Goal: Task Accomplishment & Management: Manage account settings

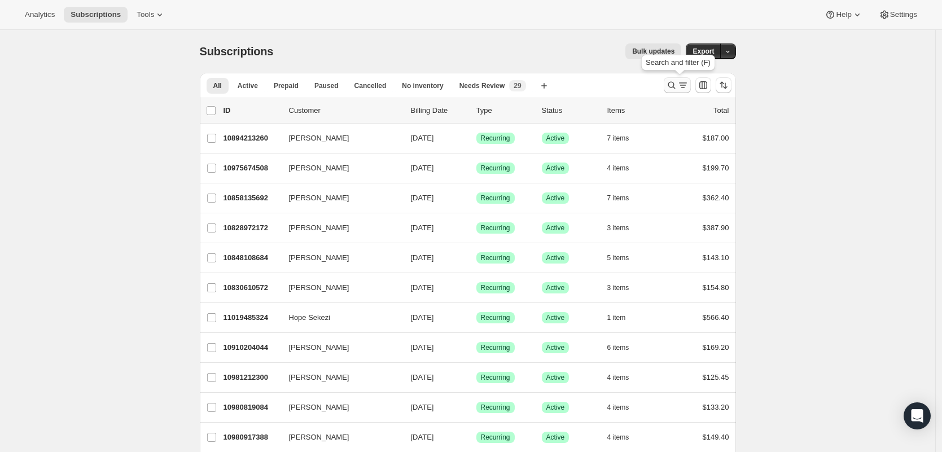
click at [688, 83] on icon "Search and filter results" at bounding box center [682, 85] width 11 height 11
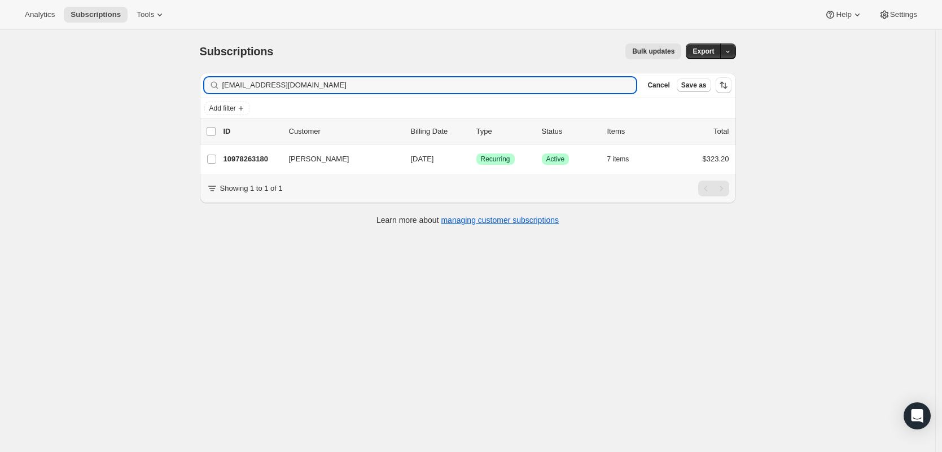
type input "cbowman127@gmail.com"
click at [251, 160] on p "10978263180" at bounding box center [251, 158] width 56 height 11
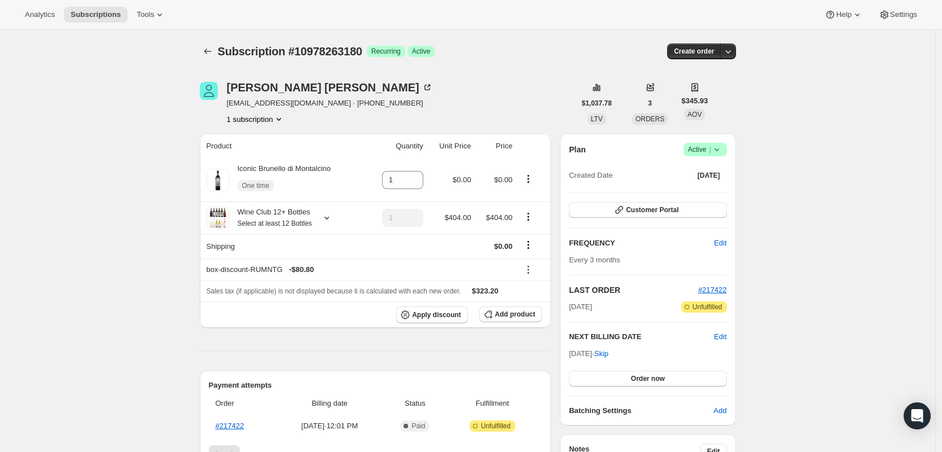
click at [718, 149] on icon at bounding box center [716, 149] width 11 height 11
click at [716, 194] on span "Cancel subscription" at bounding box center [705, 191] width 64 height 8
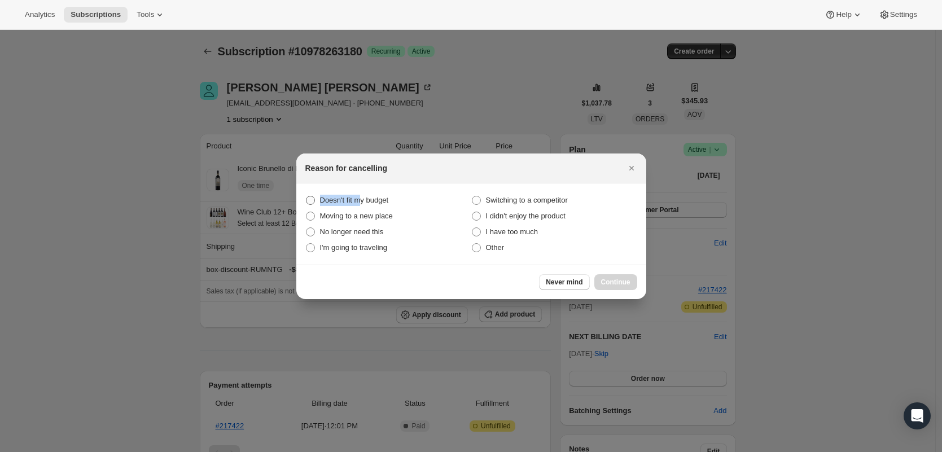
click at [363, 195] on span "Doesn't fit my budget" at bounding box center [354, 200] width 69 height 11
click at [491, 245] on span "Other" at bounding box center [495, 247] width 19 height 8
click at [472, 244] on input "Other" at bounding box center [472, 243] width 1 height 1
radio input "true"
click at [635, 282] on button "Continue" at bounding box center [615, 282] width 43 height 16
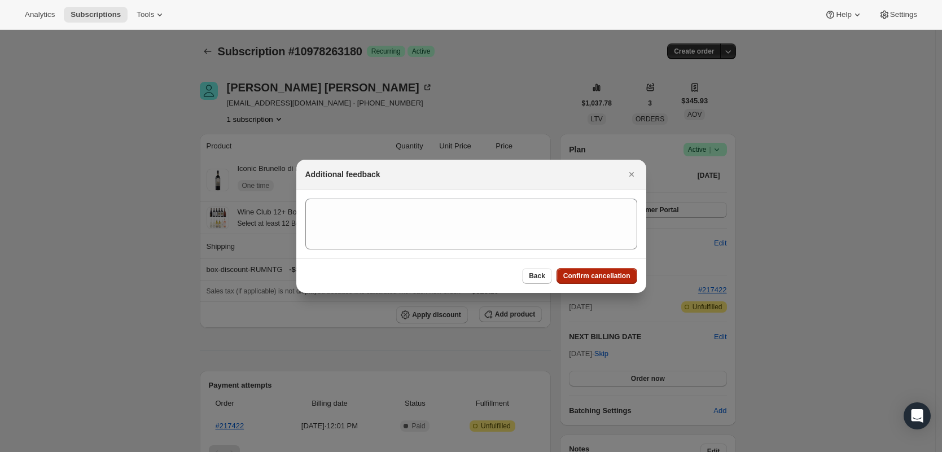
click at [629, 282] on button "Confirm cancellation" at bounding box center [596, 276] width 81 height 16
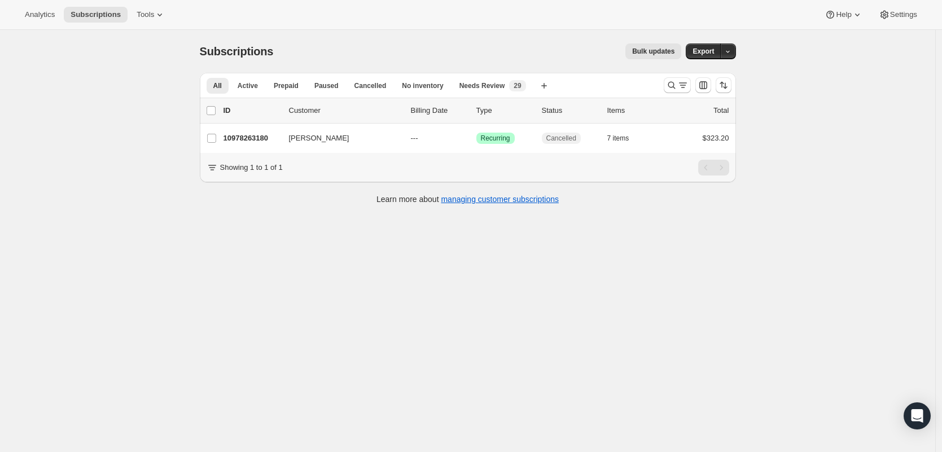
click at [675, 93] on div at bounding box center [697, 85] width 77 height 23
click at [680, 85] on icon "Search and filter results" at bounding box center [682, 85] width 11 height 11
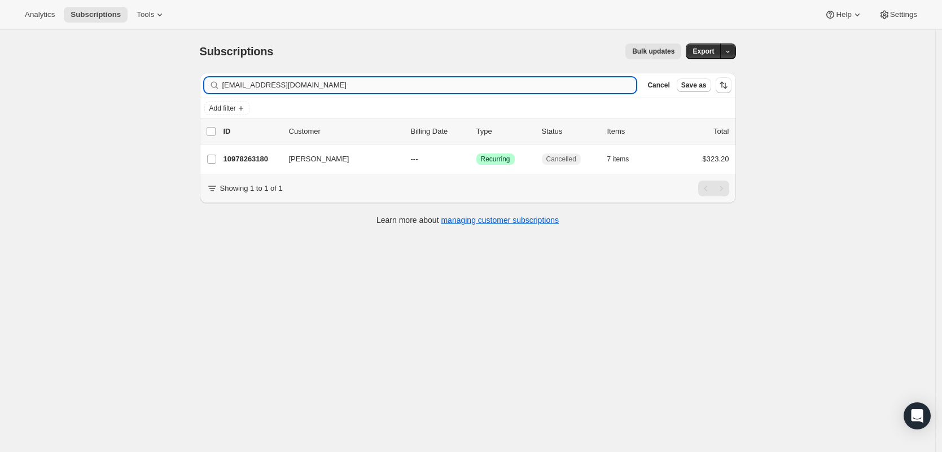
click at [400, 89] on input "cbowman127@gmail.com" at bounding box center [429, 85] width 414 height 16
type input "ytspicer@aol.com"
click at [249, 157] on p "10991534220" at bounding box center [251, 158] width 56 height 11
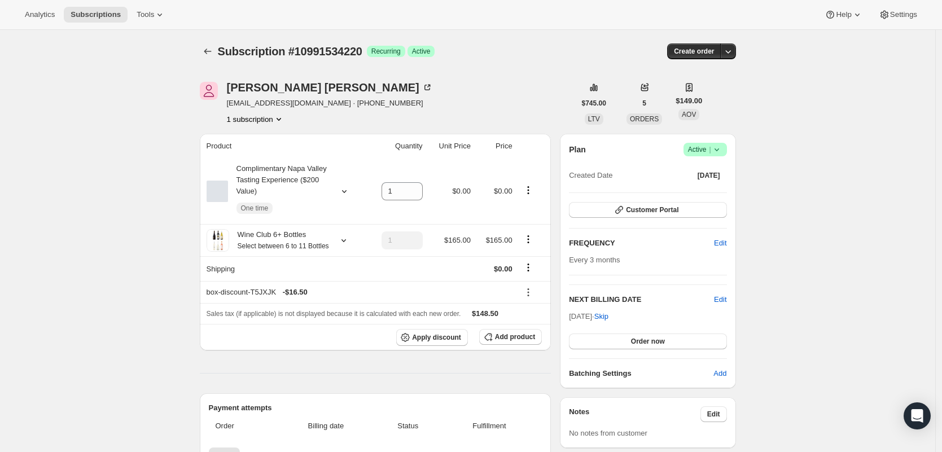
click at [710, 147] on span "|" at bounding box center [710, 149] width 2 height 9
click at [705, 190] on span "Cancel subscription" at bounding box center [705, 191] width 64 height 8
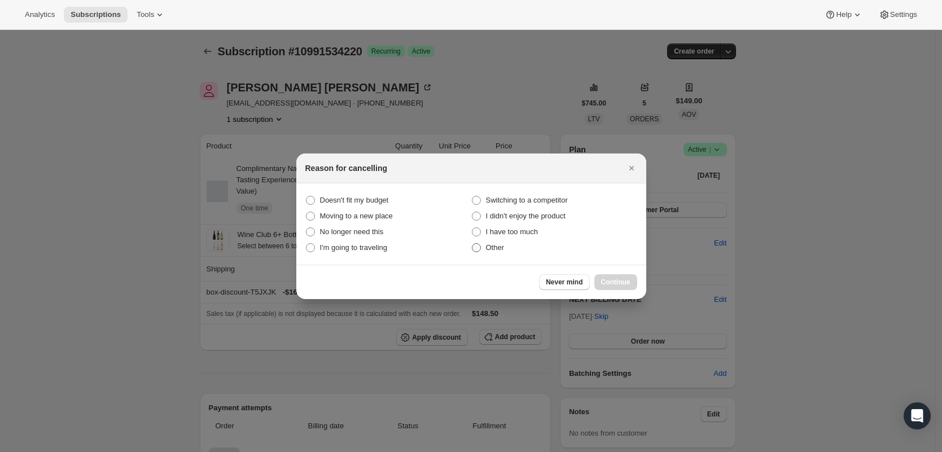
click at [486, 249] on span "Other" at bounding box center [495, 247] width 19 height 8
click at [472, 244] on input "Other" at bounding box center [472, 243] width 1 height 1
radio input "true"
click at [620, 281] on span "Continue" at bounding box center [615, 282] width 29 height 9
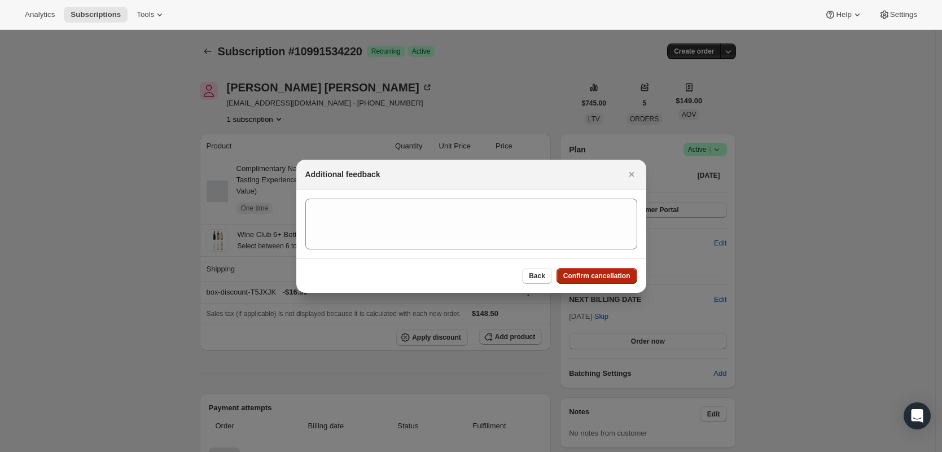
click at [621, 280] on button "Confirm cancellation" at bounding box center [596, 276] width 81 height 16
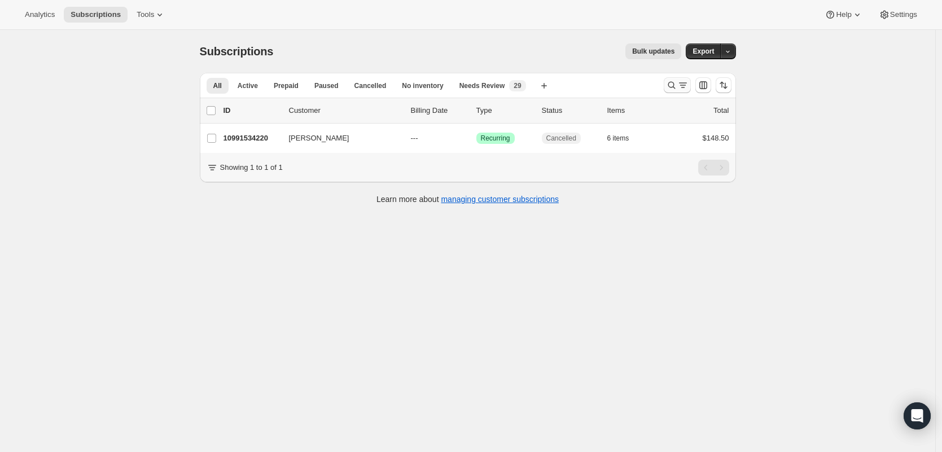
click at [683, 86] on icon "Search and filter results" at bounding box center [682, 85] width 11 height 11
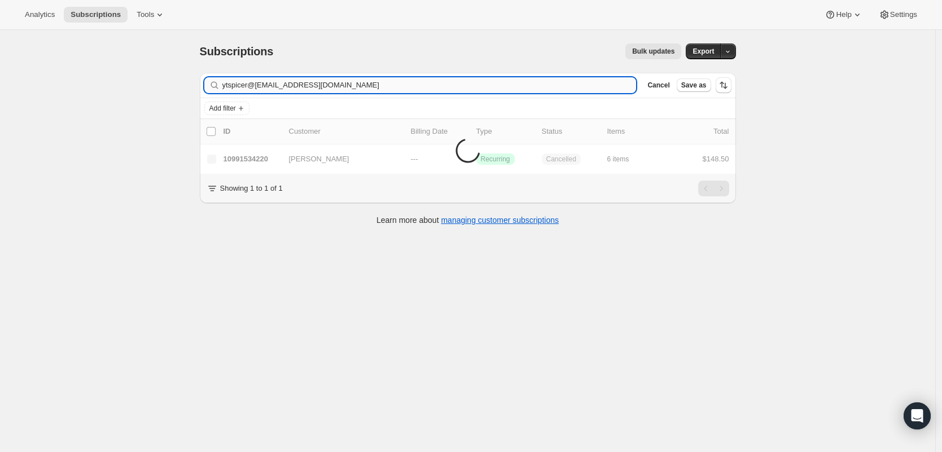
click at [301, 87] on input "ytspicer@aol.comonehopeheatherb@gmail.com" at bounding box center [429, 85] width 414 height 16
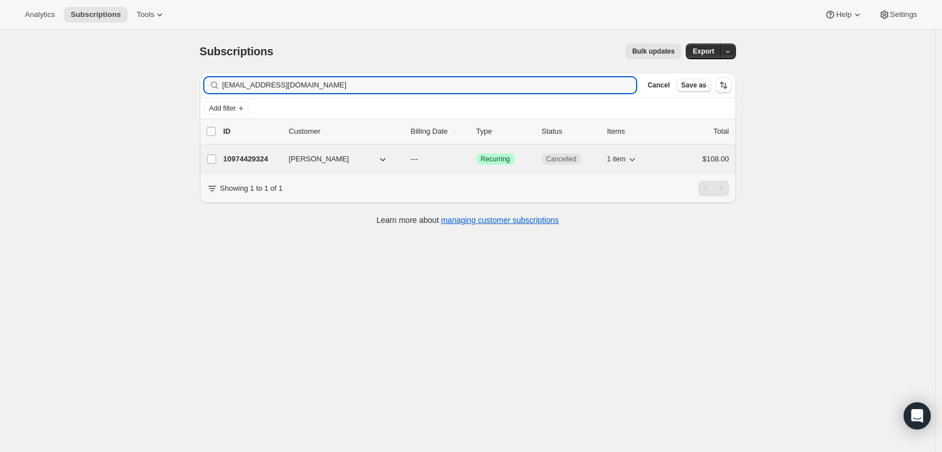
type input "onehopeheatherb@gmail.com"
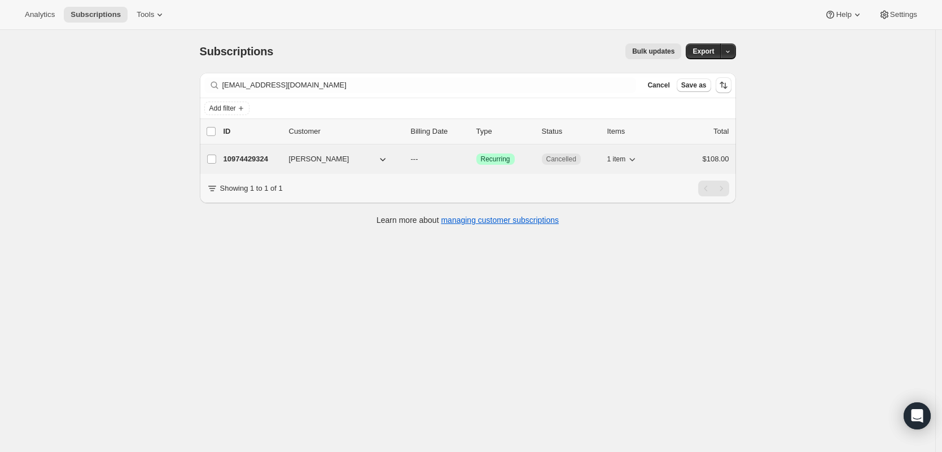
click at [252, 157] on p "10974429324" at bounding box center [251, 158] width 56 height 11
